Goal: Information Seeking & Learning: Learn about a topic

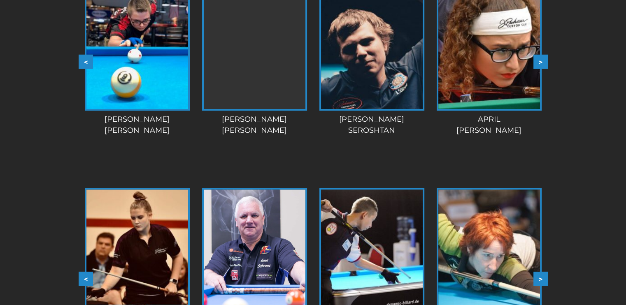
scroll to position [759, 0]
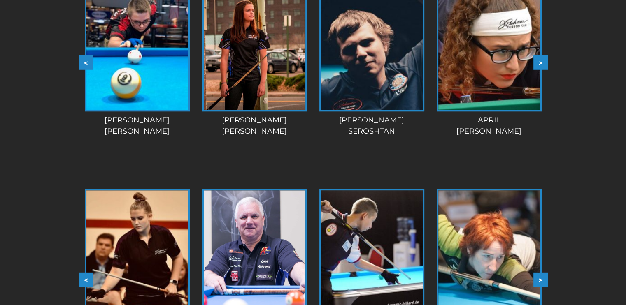
click at [47, 139] on div "TEAM PECHAUER < > slide 5 to 8 of 28 Berry Chapman Dozer Kendall Kaden Hillman …" at bounding box center [313, 163] width 626 height 518
click at [541, 70] on button ">" at bounding box center [541, 62] width 14 height 14
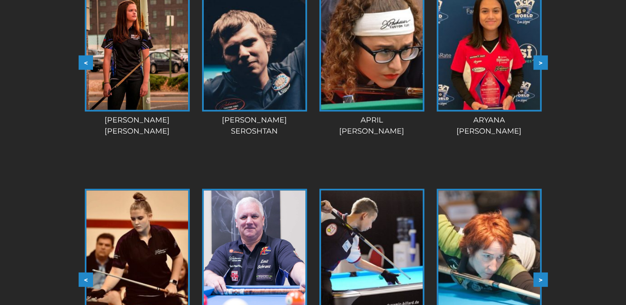
click at [541, 70] on button ">" at bounding box center [541, 62] width 14 height 14
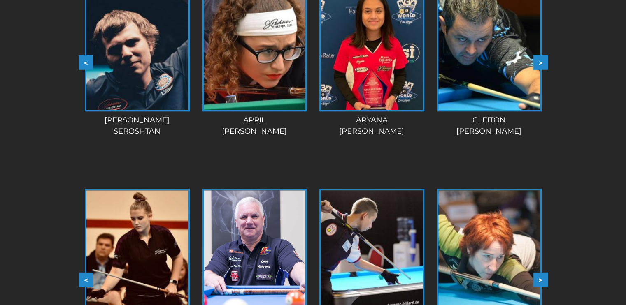
click at [541, 70] on button ">" at bounding box center [541, 62] width 14 height 14
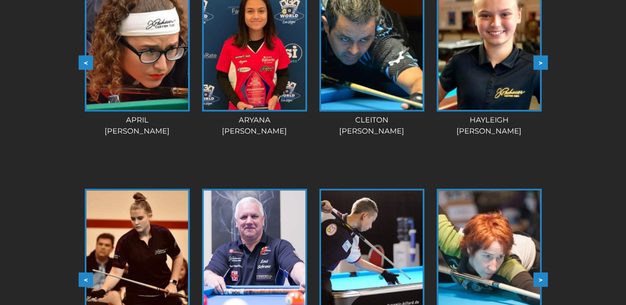
click at [541, 70] on button ">" at bounding box center [541, 62] width 14 height 14
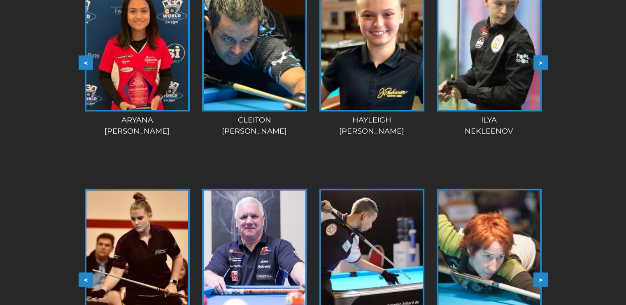
click at [540, 70] on button ">" at bounding box center [541, 62] width 14 height 14
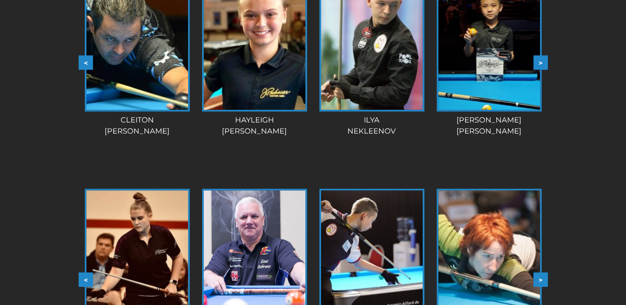
click at [540, 70] on button ">" at bounding box center [541, 62] width 14 height 14
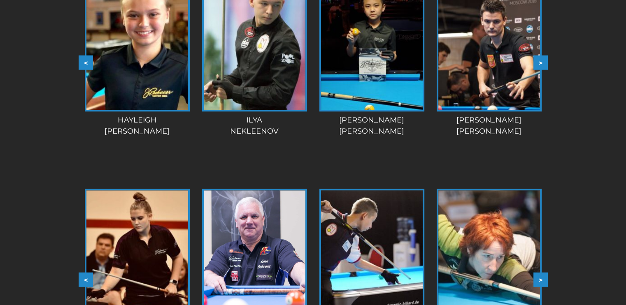
click at [540, 70] on button ">" at bounding box center [541, 62] width 14 height 14
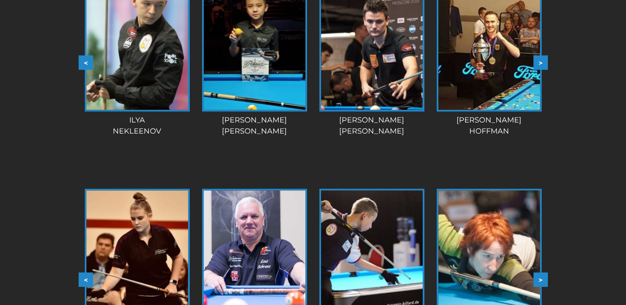
click at [540, 70] on button ">" at bounding box center [541, 62] width 14 height 14
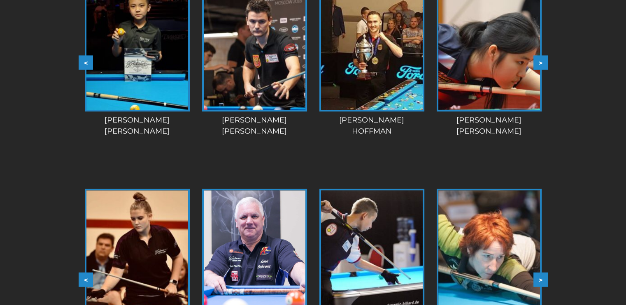
click at [538, 70] on button ">" at bounding box center [541, 62] width 14 height 14
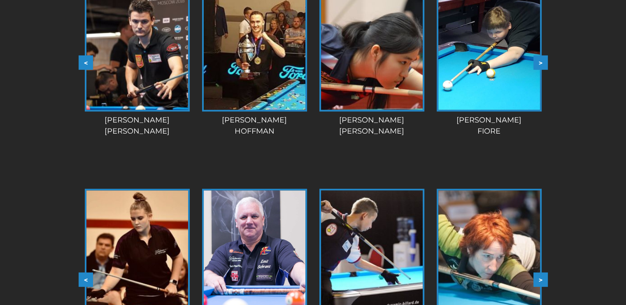
click at [538, 70] on button ">" at bounding box center [541, 62] width 14 height 14
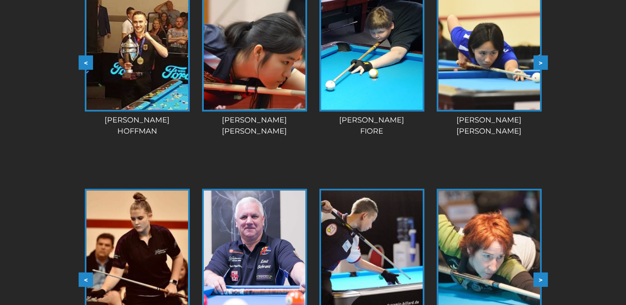
click at [538, 70] on button ">" at bounding box center [541, 62] width 14 height 14
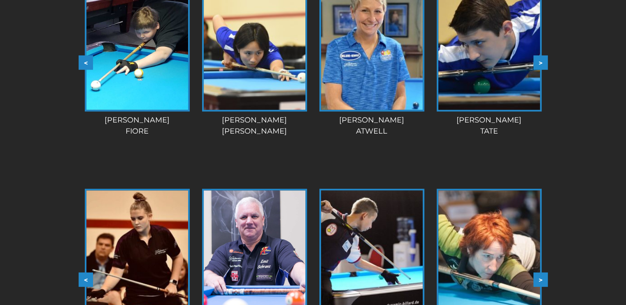
click at [538, 70] on button ">" at bounding box center [541, 62] width 14 height 14
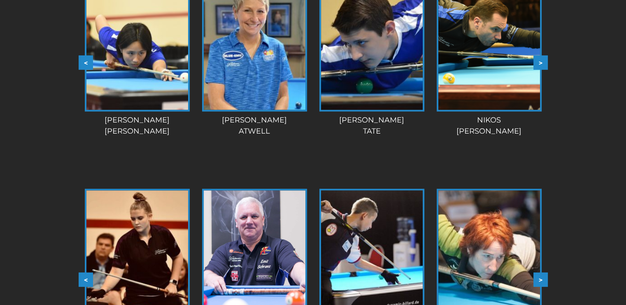
click at [538, 70] on button ">" at bounding box center [541, 62] width 14 height 14
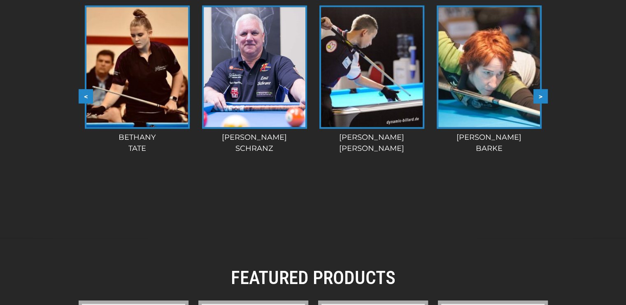
scroll to position [942, 0]
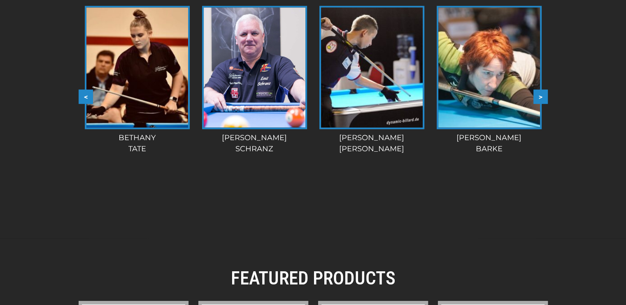
drag, startPoint x: 539, startPoint y: 137, endPoint x: 538, endPoint y: 118, distance: 19.4
click at [539, 132] on div "< > slide 5 to 8 of 28 James McArthur Daria Gorkova Ashley Benoit Sofia Mast Be…" at bounding box center [313, 97] width 469 height 226
click at [539, 104] on button ">" at bounding box center [541, 97] width 14 height 14
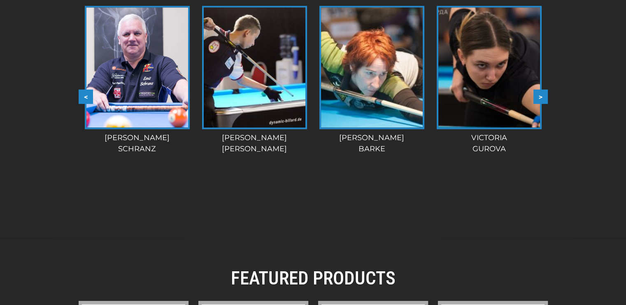
click at [539, 104] on button ">" at bounding box center [541, 97] width 14 height 14
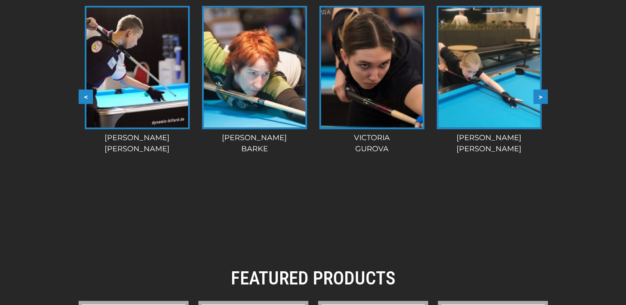
click at [539, 104] on button ">" at bounding box center [541, 97] width 14 height 14
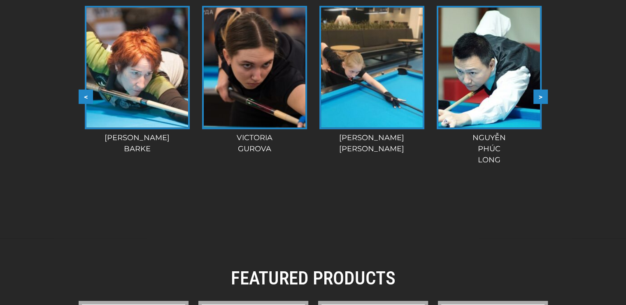
click at [539, 104] on button ">" at bounding box center [541, 97] width 14 height 14
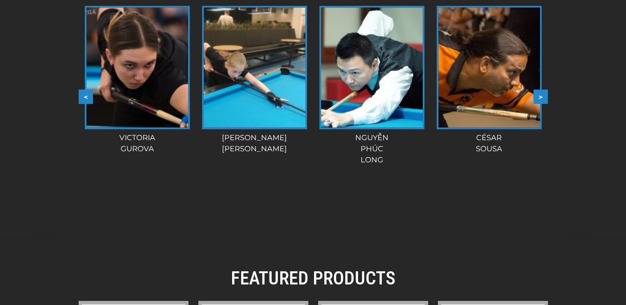
click at [538, 104] on button ">" at bounding box center [541, 97] width 14 height 14
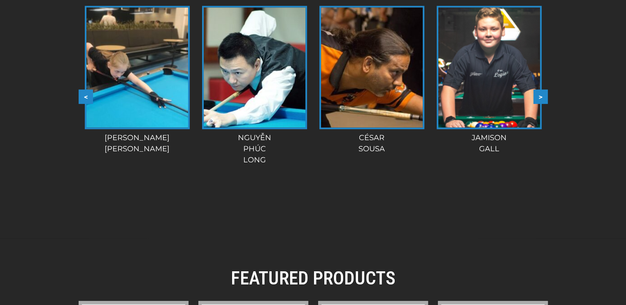
click at [538, 104] on button ">" at bounding box center [541, 97] width 14 height 14
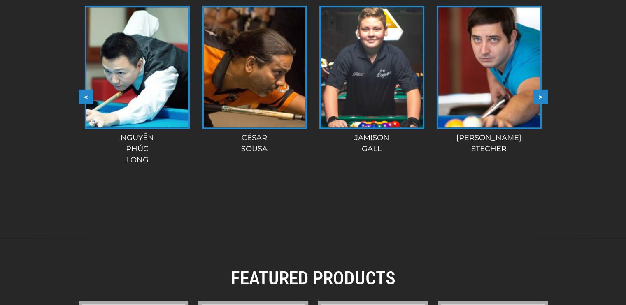
click at [536, 104] on button ">" at bounding box center [541, 97] width 14 height 14
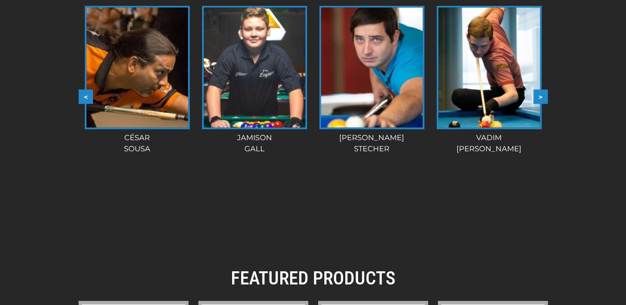
click at [536, 104] on button ">" at bounding box center [541, 97] width 14 height 14
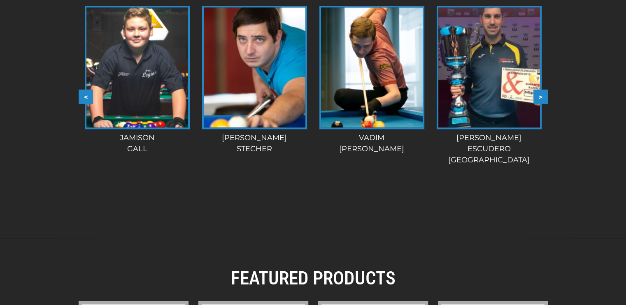
click at [535, 104] on button ">" at bounding box center [541, 97] width 14 height 14
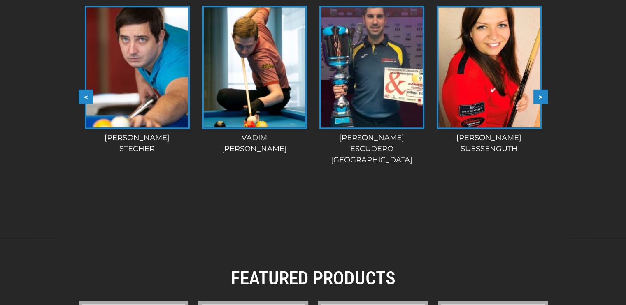
click at [536, 104] on button ">" at bounding box center [541, 97] width 14 height 14
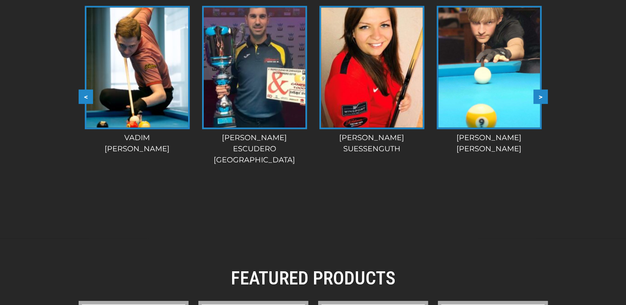
click at [537, 104] on button ">" at bounding box center [541, 97] width 14 height 14
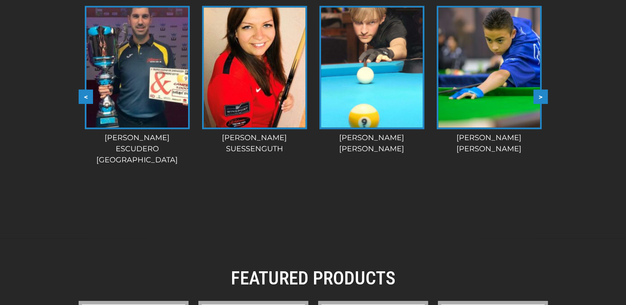
click at [537, 104] on button ">" at bounding box center [541, 97] width 14 height 14
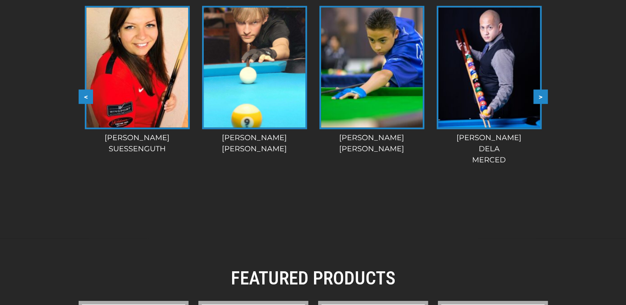
click at [537, 104] on button ">" at bounding box center [541, 97] width 14 height 14
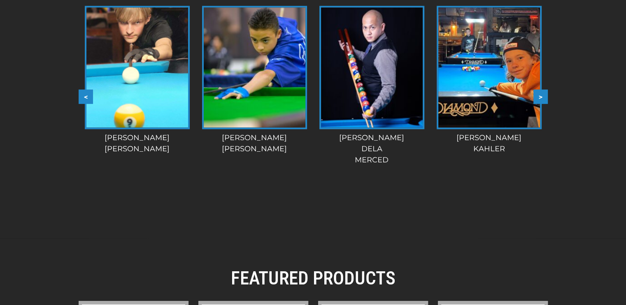
click at [538, 104] on button ">" at bounding box center [541, 97] width 14 height 14
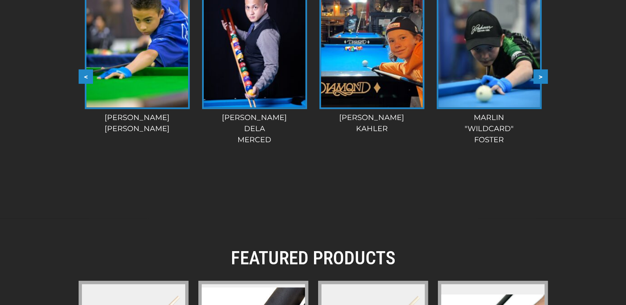
scroll to position [974, 0]
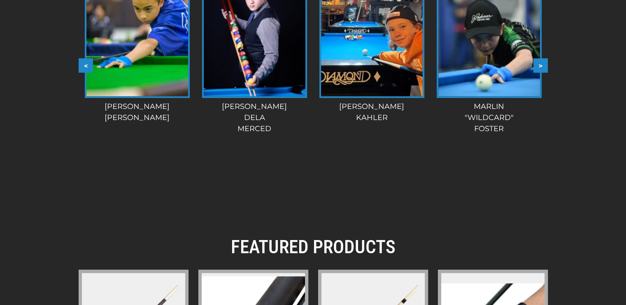
click at [539, 73] on button ">" at bounding box center [541, 65] width 14 height 14
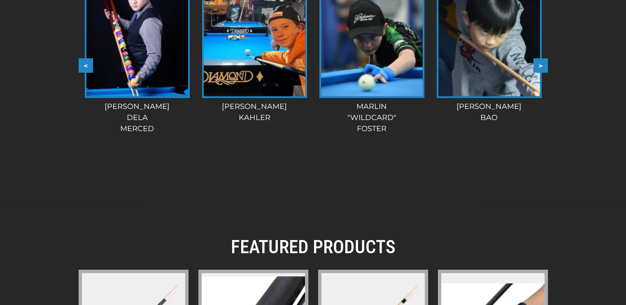
click at [540, 73] on button ">" at bounding box center [541, 65] width 14 height 14
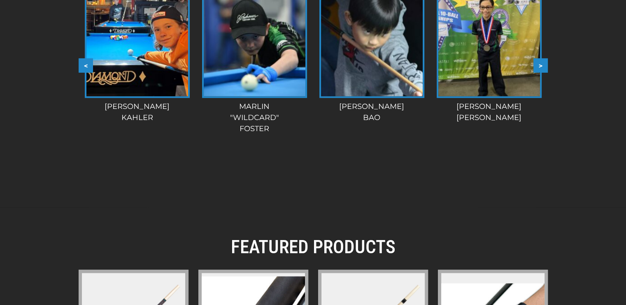
click at [540, 73] on button ">" at bounding box center [541, 65] width 14 height 14
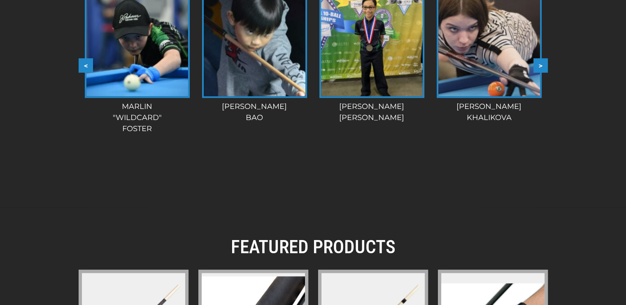
click at [541, 73] on button ">" at bounding box center [541, 65] width 14 height 14
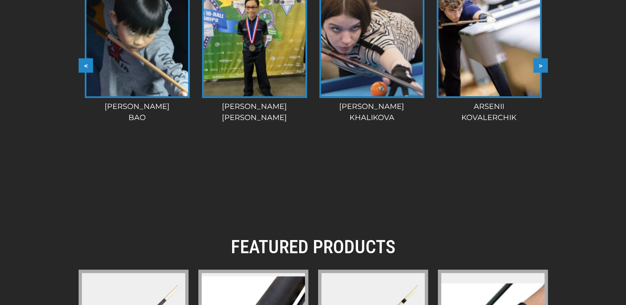
click at [541, 73] on button ">" at bounding box center [541, 65] width 14 height 14
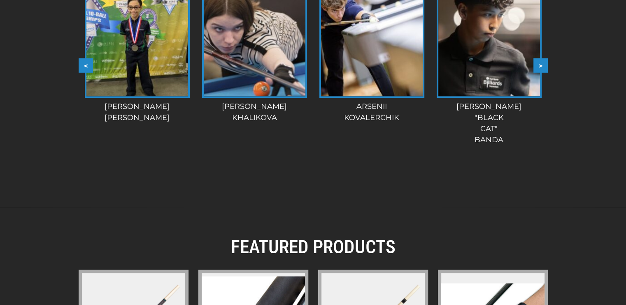
click at [541, 73] on button ">" at bounding box center [541, 65] width 14 height 14
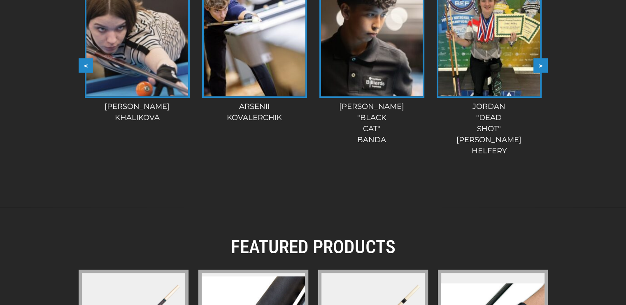
click at [541, 73] on button ">" at bounding box center [541, 65] width 14 height 14
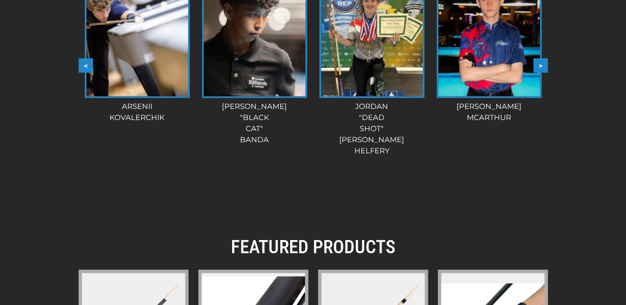
click at [541, 73] on button ">" at bounding box center [541, 65] width 14 height 14
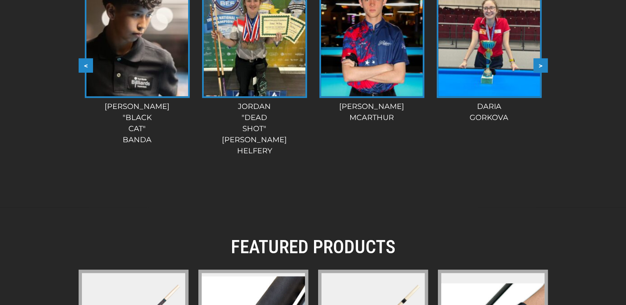
click at [541, 73] on button ">" at bounding box center [541, 65] width 14 height 14
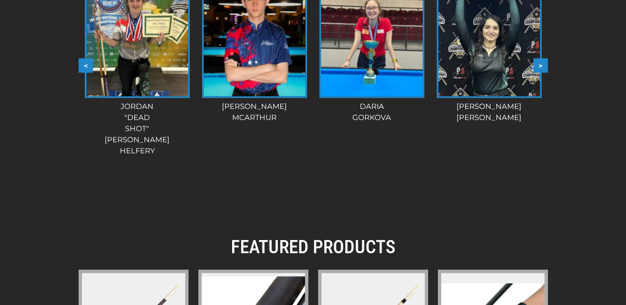
click at [542, 73] on button ">" at bounding box center [541, 65] width 14 height 14
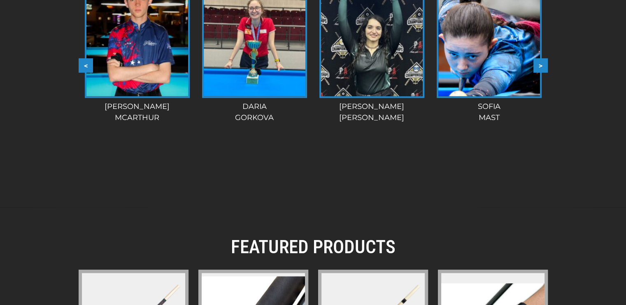
click at [542, 73] on button ">" at bounding box center [541, 65] width 14 height 14
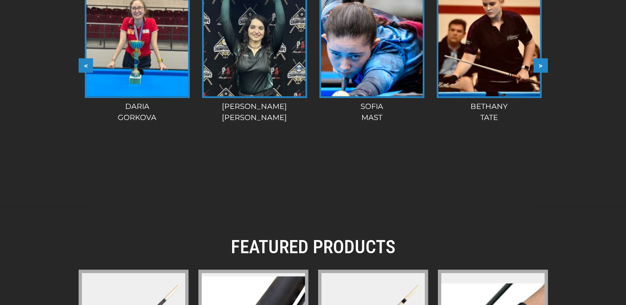
click at [542, 73] on button ">" at bounding box center [541, 65] width 14 height 14
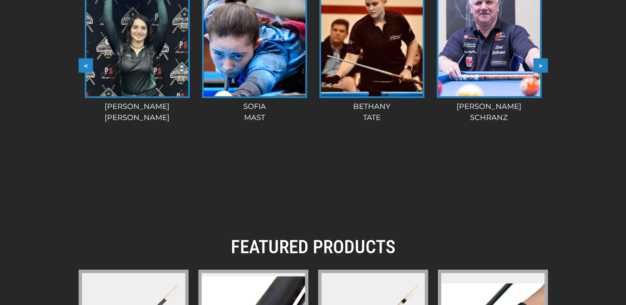
click at [542, 73] on button ">" at bounding box center [541, 65] width 14 height 14
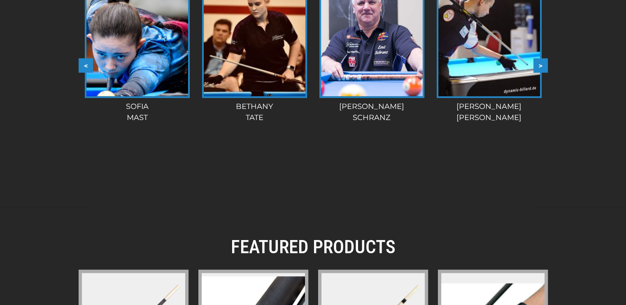
click at [543, 73] on button ">" at bounding box center [541, 65] width 14 height 14
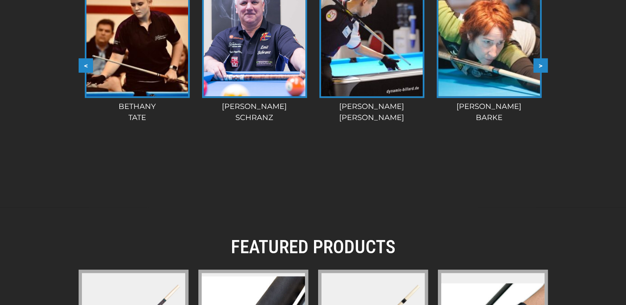
click at [543, 73] on button ">" at bounding box center [541, 65] width 14 height 14
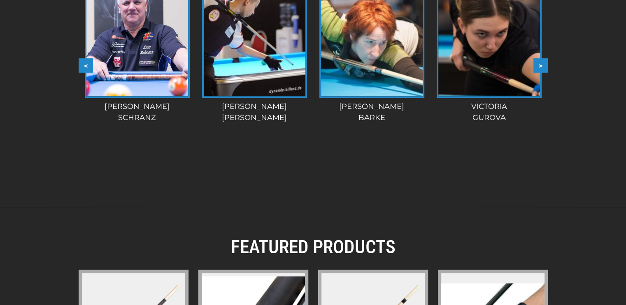
click at [543, 73] on button ">" at bounding box center [541, 65] width 14 height 14
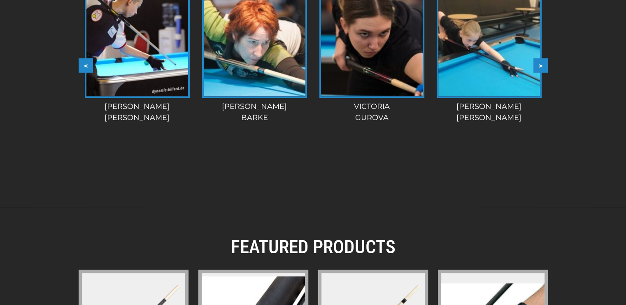
click at [543, 73] on button ">" at bounding box center [541, 65] width 14 height 14
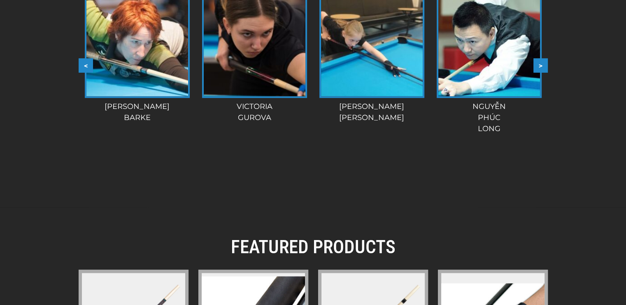
click at [543, 73] on button ">" at bounding box center [541, 65] width 14 height 14
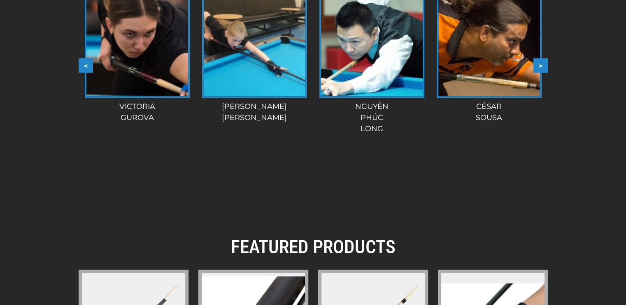
click at [543, 73] on button ">" at bounding box center [541, 65] width 14 height 14
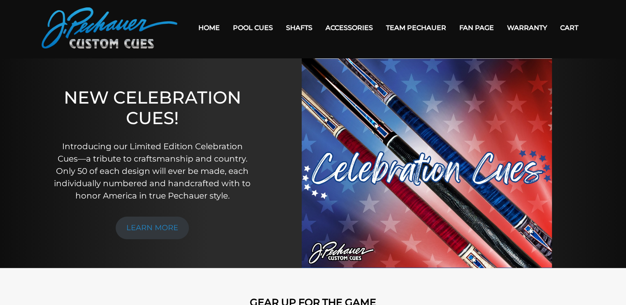
scroll to position [0, 0]
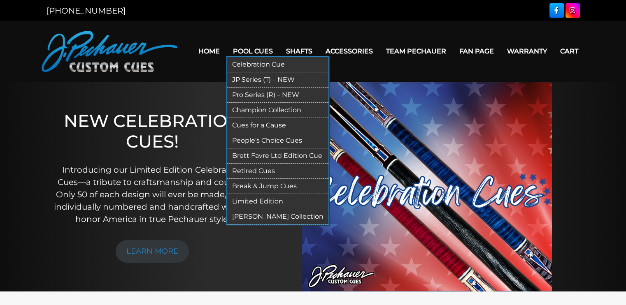
click at [252, 68] on link "Celebration Cue" at bounding box center [277, 64] width 101 height 15
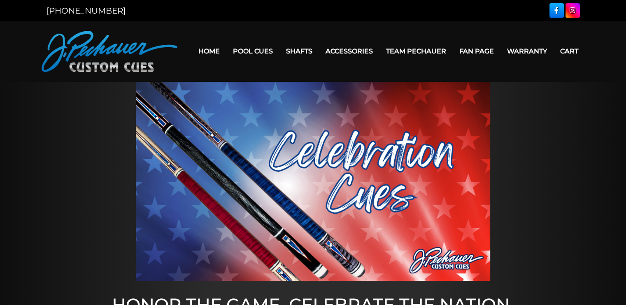
click at [501, 54] on link "Warranty" at bounding box center [527, 51] width 53 height 21
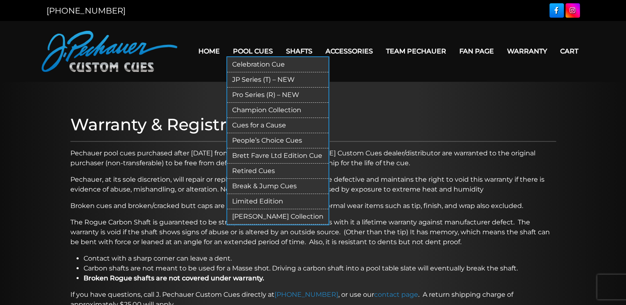
click at [255, 118] on link "Champion Collection" at bounding box center [277, 110] width 101 height 15
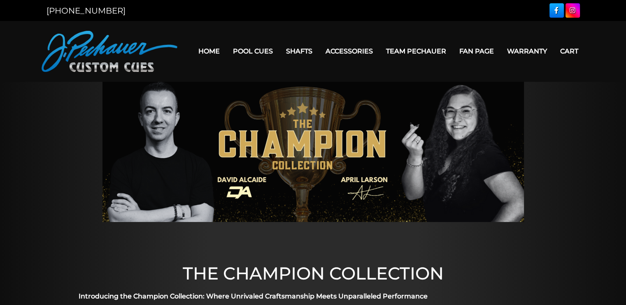
click at [501, 55] on link "Warranty" at bounding box center [527, 51] width 53 height 21
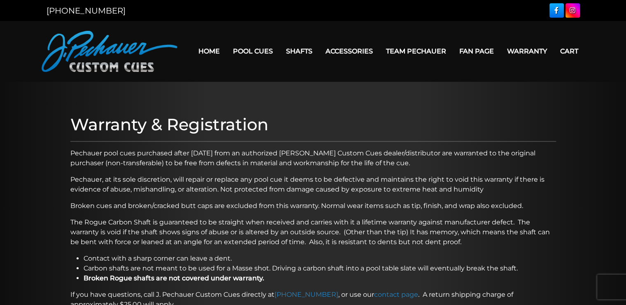
drag, startPoint x: 0, startPoint y: 0, endPoint x: 253, endPoint y: 54, distance: 258.4
click at [501, 54] on link "Warranty" at bounding box center [527, 51] width 53 height 21
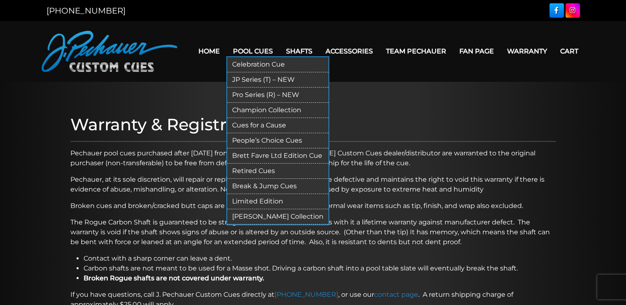
click at [255, 103] on link "Pro Series (R) – NEW" at bounding box center [277, 95] width 101 height 15
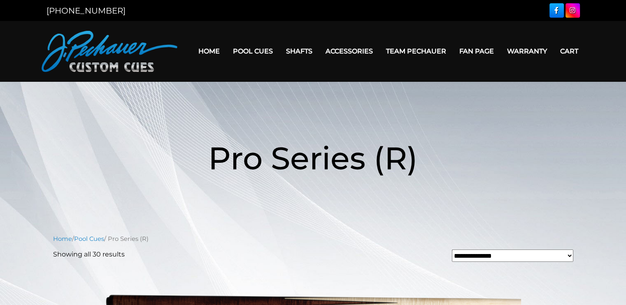
click at [501, 54] on link "Warranty" at bounding box center [527, 51] width 53 height 21
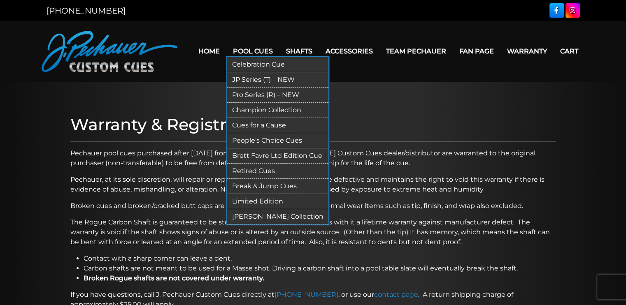
click at [261, 70] on link "Celebration Cue" at bounding box center [277, 64] width 101 height 15
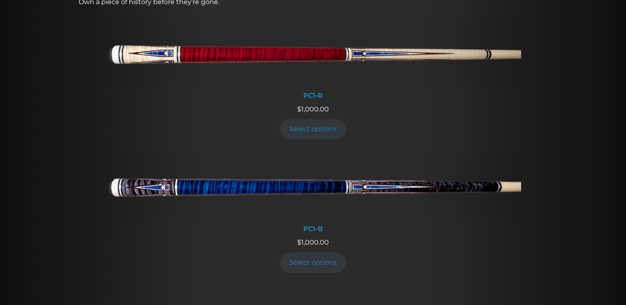
scroll to position [347, 0]
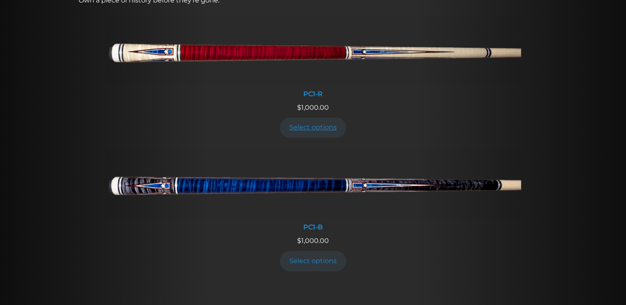
click at [291, 138] on link "Select options" at bounding box center [313, 128] width 67 height 20
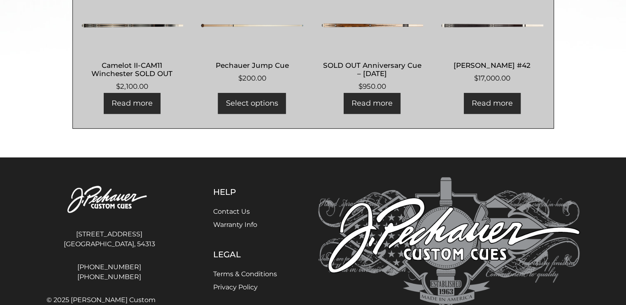
scroll to position [419, 0]
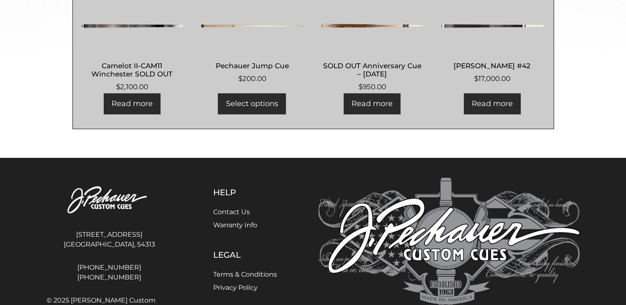
click at [488, 51] on img at bounding box center [492, 25] width 103 height 49
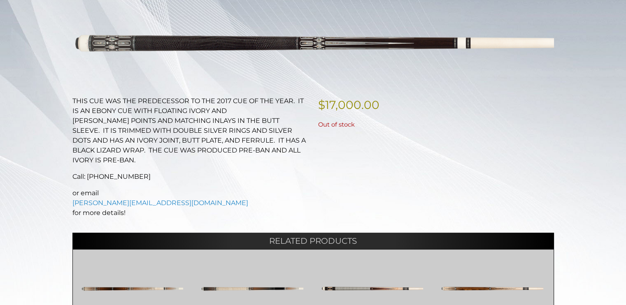
scroll to position [125, 0]
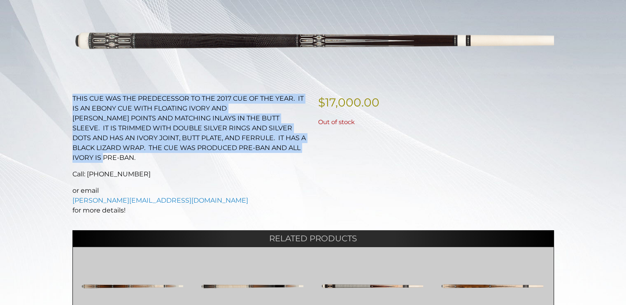
drag, startPoint x: 71, startPoint y: 121, endPoint x: 189, endPoint y: 255, distance: 177.9
click at [189, 222] on div "THIS CUE WAS THE PREDECESSOR TO THE 2017 CUE OF THE YEAR. IT IS AN EBONY CUE WI…" at bounding box center [191, 158] width 246 height 128
click at [189, 179] on p "Call: 800-934-7735" at bounding box center [190, 175] width 236 height 10
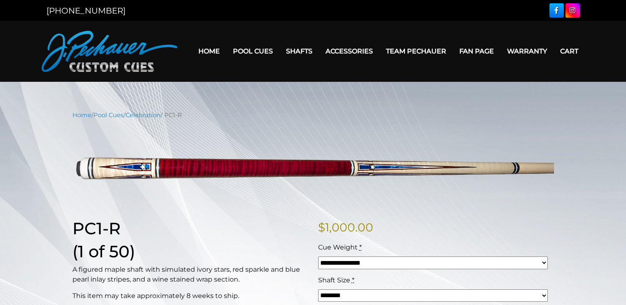
scroll to position [419, 0]
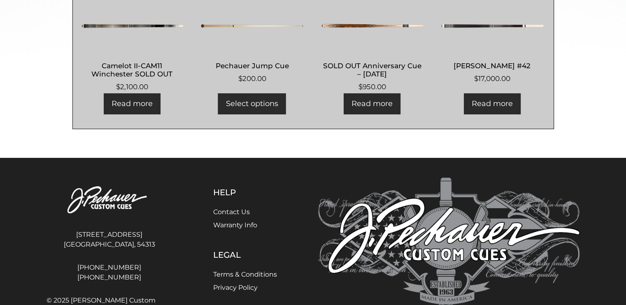
click at [218, 51] on img at bounding box center [252, 25] width 103 height 49
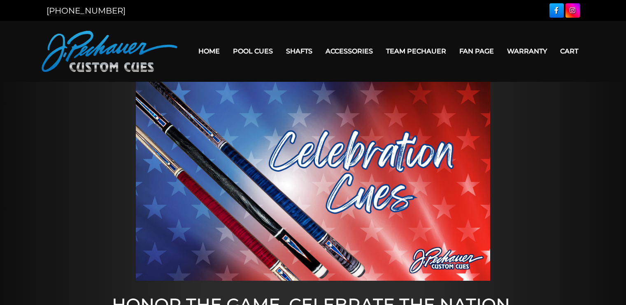
scroll to position [347, 0]
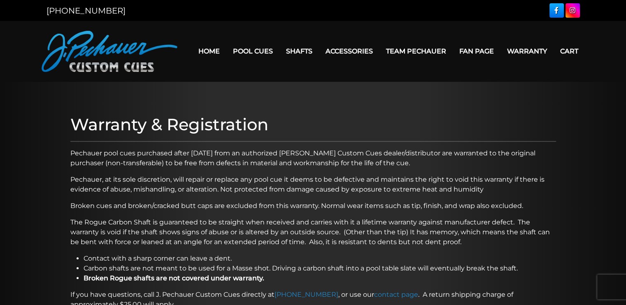
click at [453, 54] on link "Fan Page" at bounding box center [477, 51] width 48 height 21
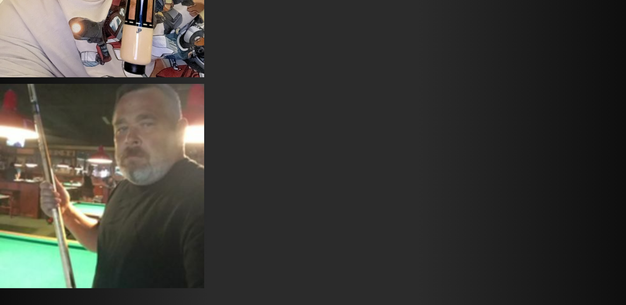
scroll to position [3042, 0]
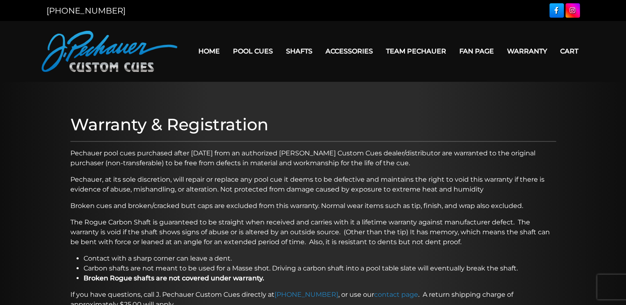
click at [501, 53] on link "Warranty" at bounding box center [527, 51] width 53 height 21
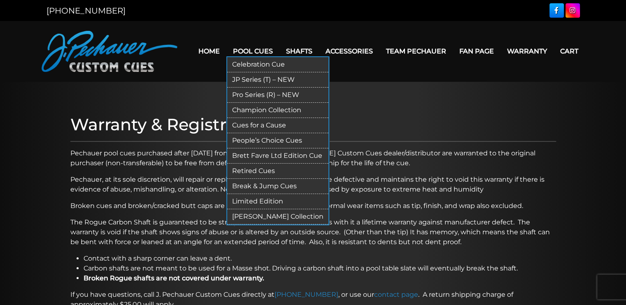
click at [259, 118] on link "Champion Collection" at bounding box center [277, 110] width 101 height 15
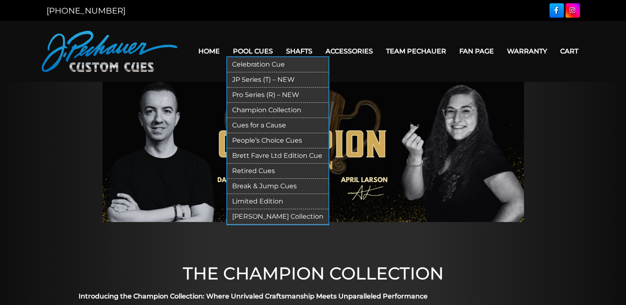
click at [268, 164] on link "Brett Favre Ltd Edition Cue" at bounding box center [277, 156] width 101 height 15
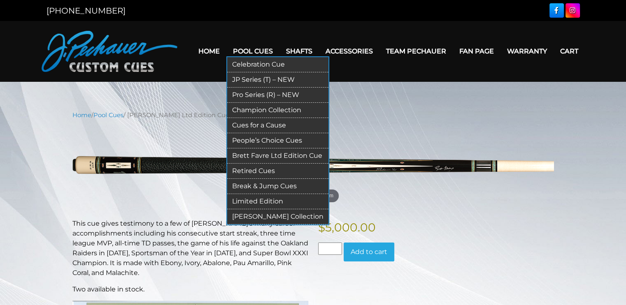
click at [249, 210] on link "Limited Edition" at bounding box center [277, 201] width 101 height 15
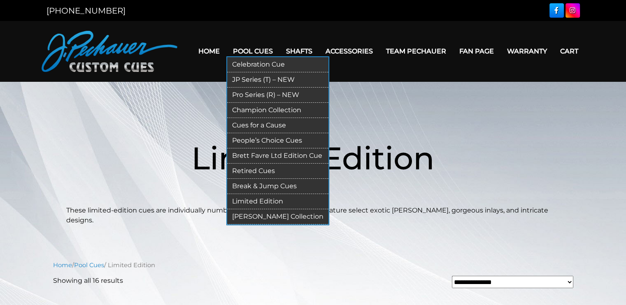
click at [277, 225] on link "[PERSON_NAME] Collection" at bounding box center [277, 217] width 101 height 15
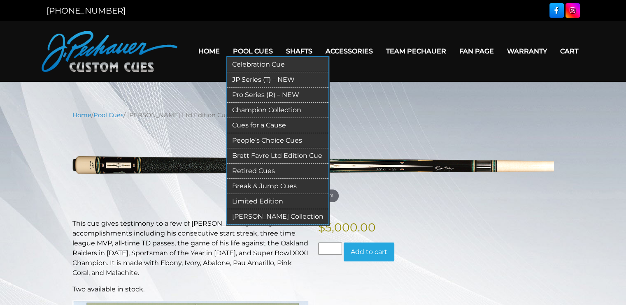
click at [261, 68] on link "Celebration Cue" at bounding box center [277, 64] width 101 height 15
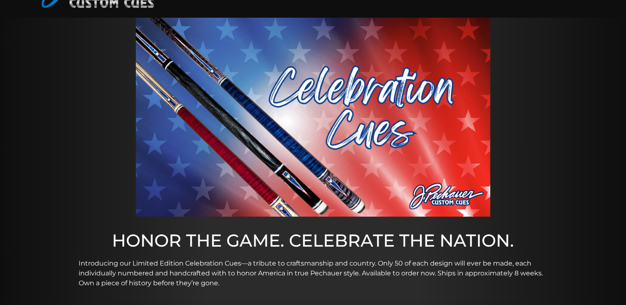
click at [174, 140] on img at bounding box center [313, 117] width 354 height 199
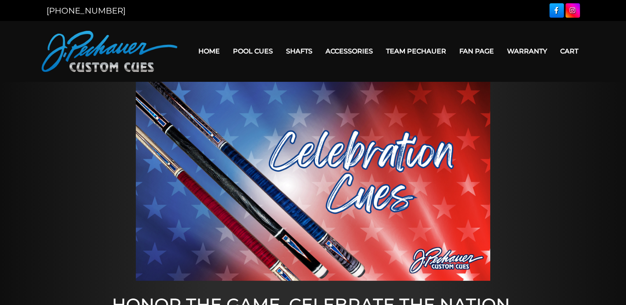
click at [453, 52] on link "Team Pechauer" at bounding box center [416, 51] width 73 height 21
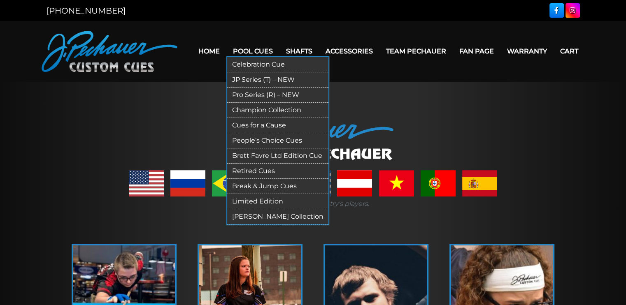
click at [251, 133] on link "Cues for a Cause" at bounding box center [277, 125] width 101 height 15
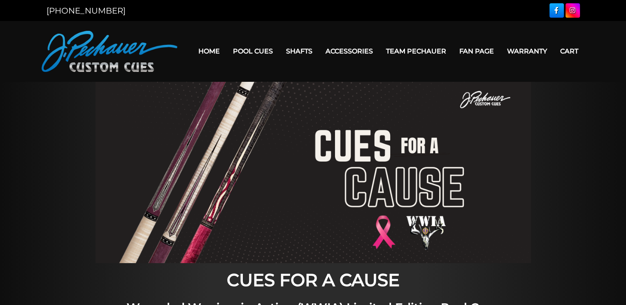
click at [165, 190] on img at bounding box center [314, 173] width 436 height 182
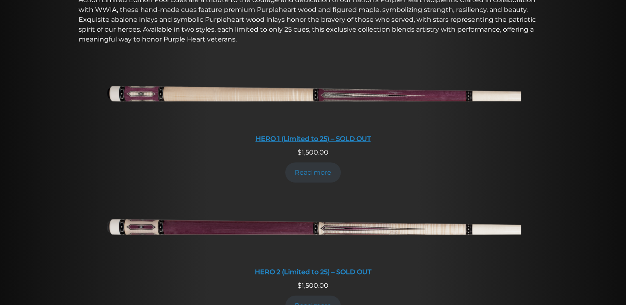
scroll to position [342, 0]
click at [329, 130] on img at bounding box center [313, 95] width 416 height 69
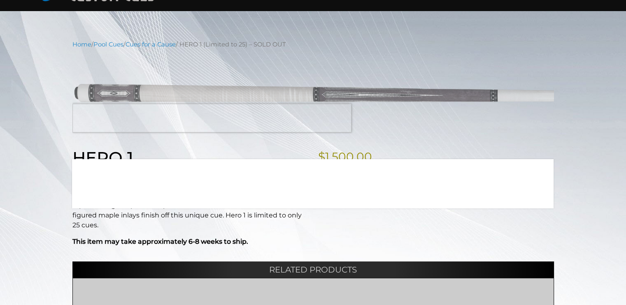
scroll to position [71, 0]
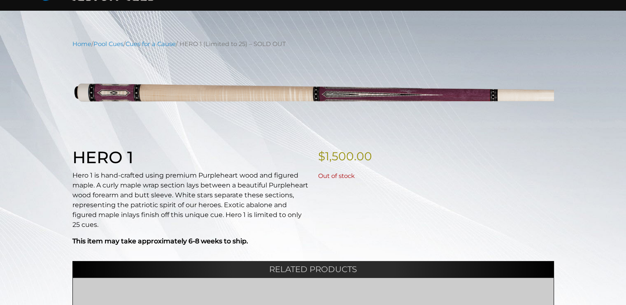
click at [441, 165] on p "$ 1,500.00" at bounding box center [436, 156] width 236 height 17
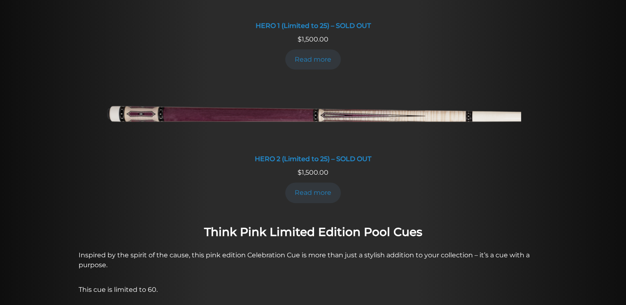
scroll to position [454, 0]
